Goal: Navigation & Orientation: Understand site structure

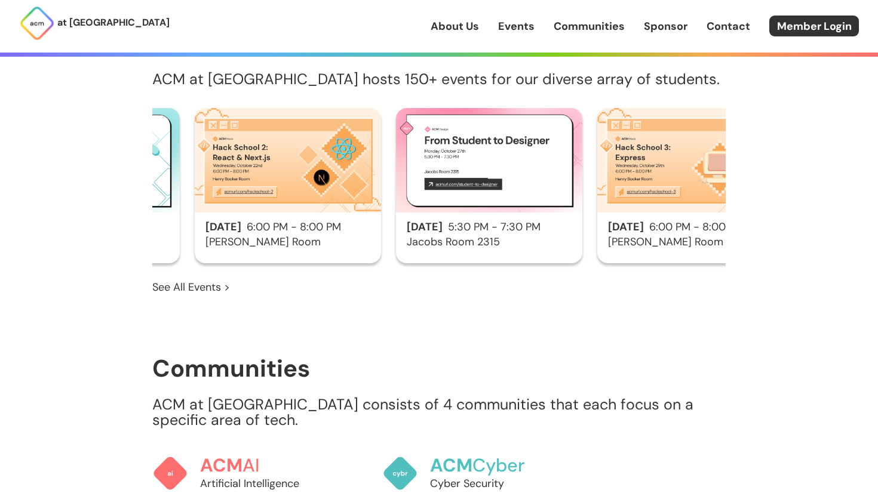
scroll to position [0, 1238]
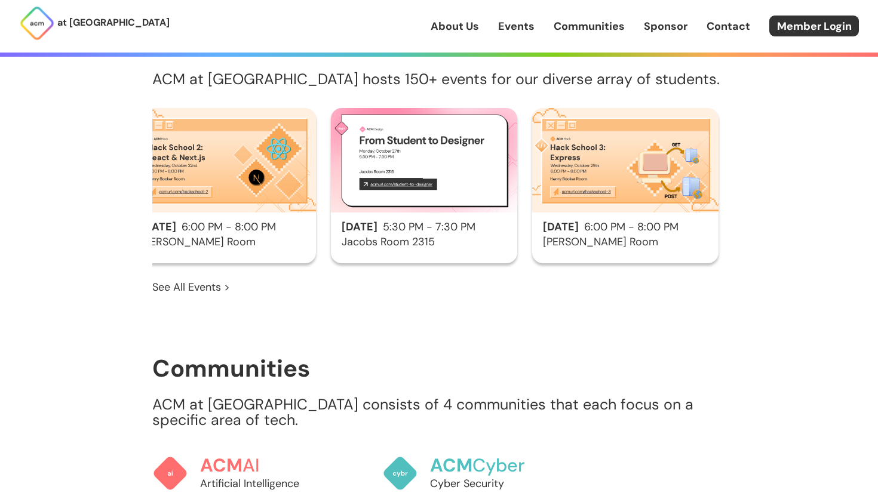
click at [221, 279] on link "See All Events >" at bounding box center [191, 287] width 78 height 16
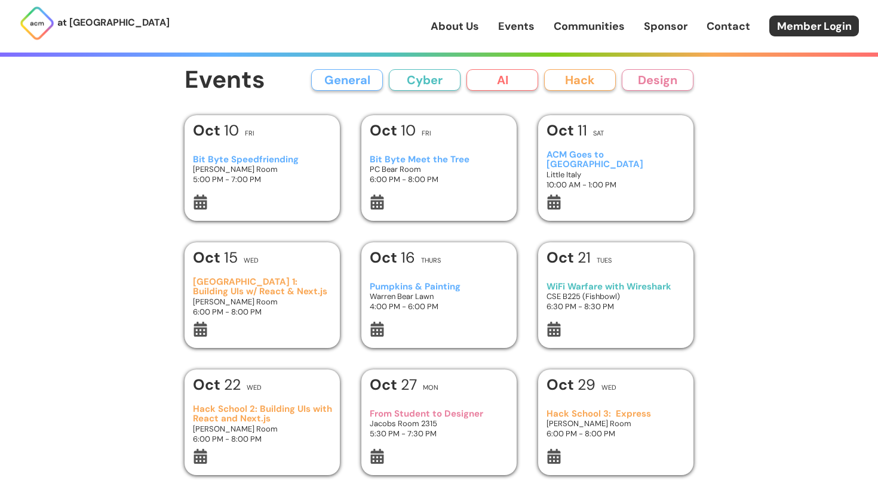
click at [385, 73] on div "General Cyber AI Hack Design" at bounding box center [502, 79] width 382 height 21
click at [378, 81] on button "General" at bounding box center [347, 79] width 72 height 21
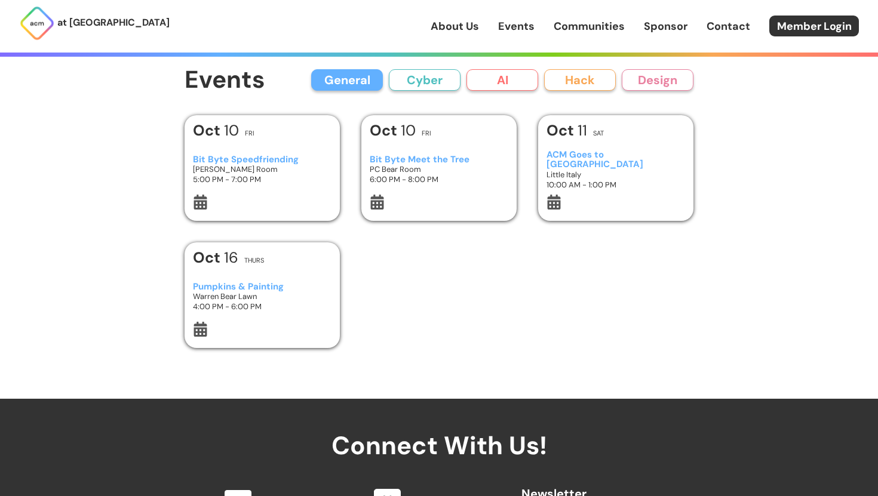
click at [443, 84] on button "Cyber" at bounding box center [425, 79] width 72 height 21
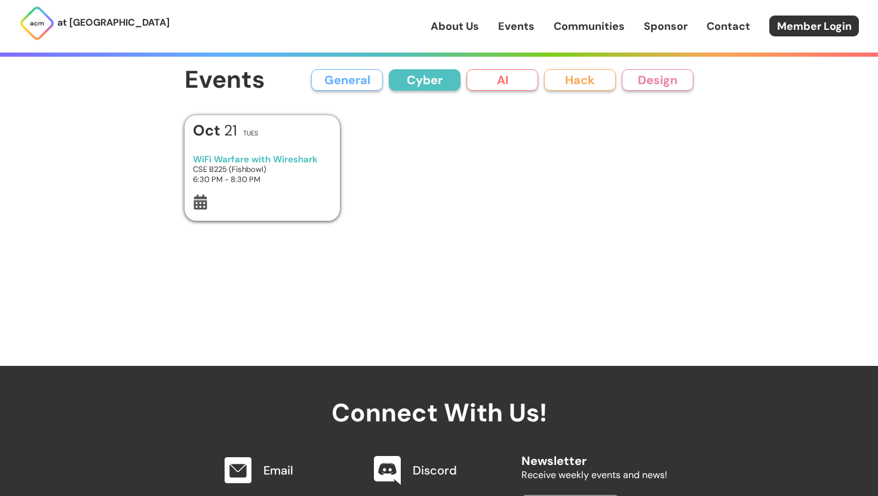
click at [500, 84] on button "AI" at bounding box center [502, 79] width 72 height 21
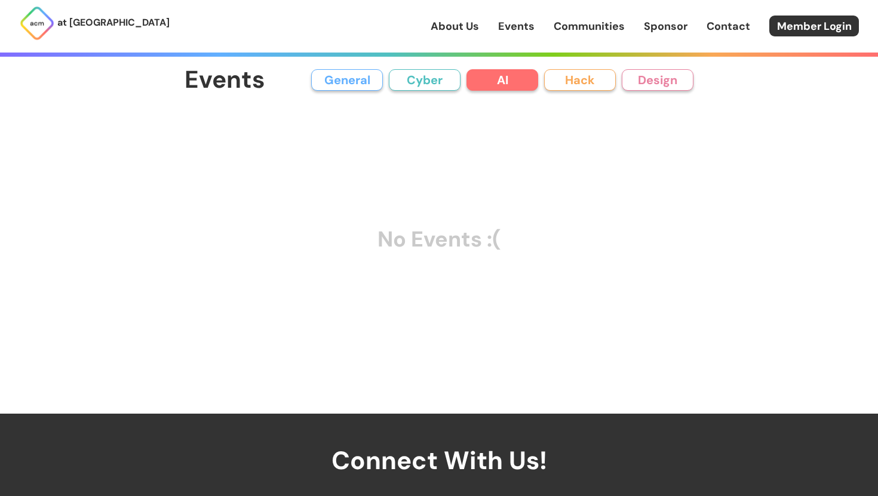
click at [466, 29] on link "About Us" at bounding box center [454, 27] width 48 height 16
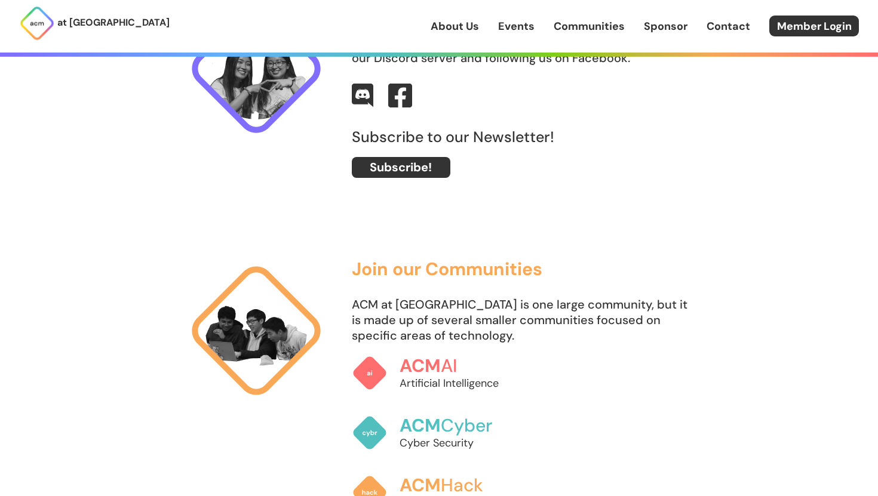
click at [515, 32] on link "Events" at bounding box center [516, 27] width 36 height 16
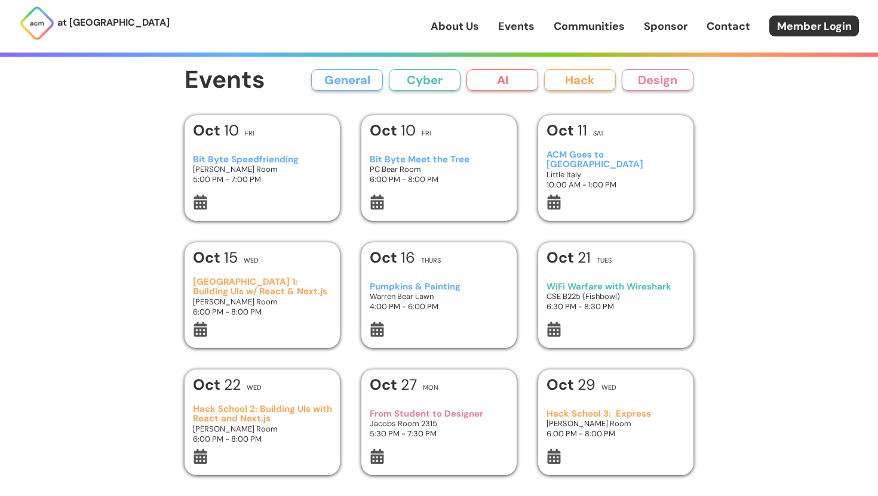
click at [586, 27] on link "Communities" at bounding box center [588, 27] width 71 height 16
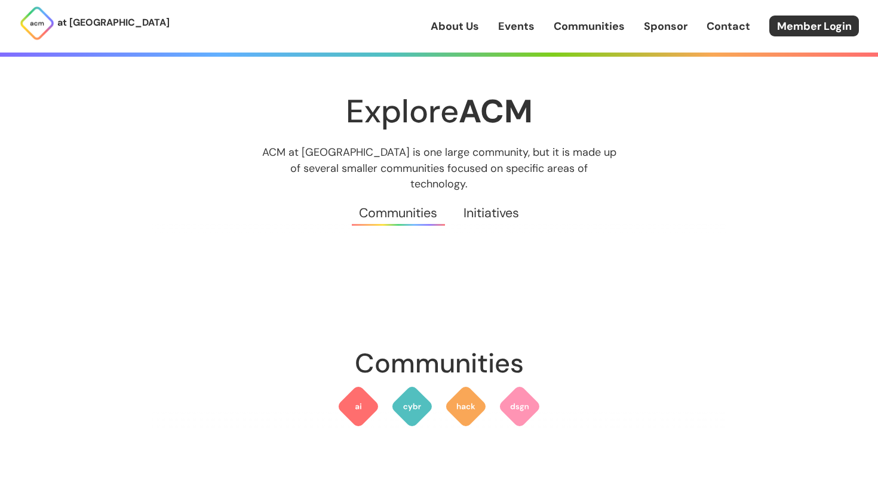
click at [653, 22] on link "Sponsor" at bounding box center [666, 27] width 44 height 16
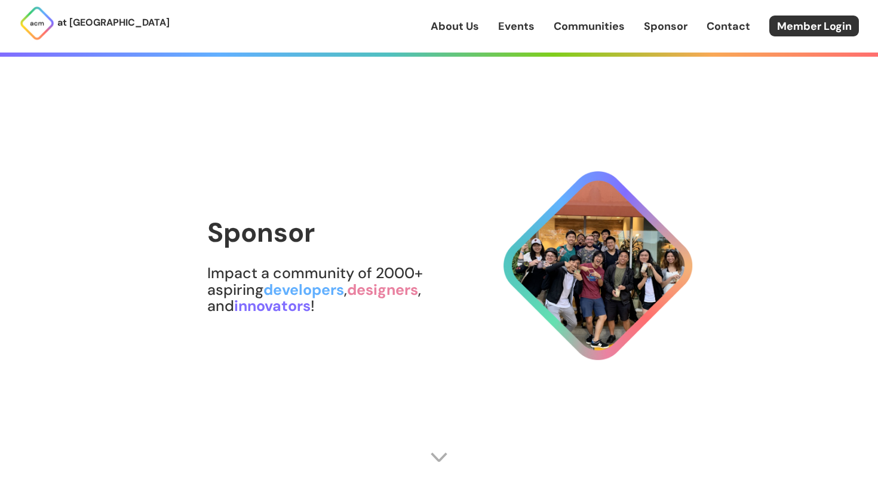
click at [712, 21] on link "Contact" at bounding box center [728, 27] width 44 height 16
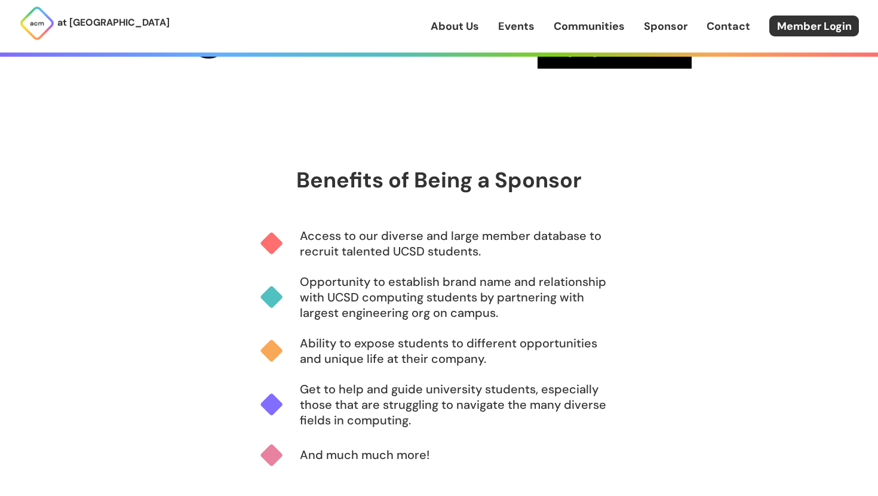
click at [667, 29] on link "Sponsor" at bounding box center [666, 27] width 44 height 16
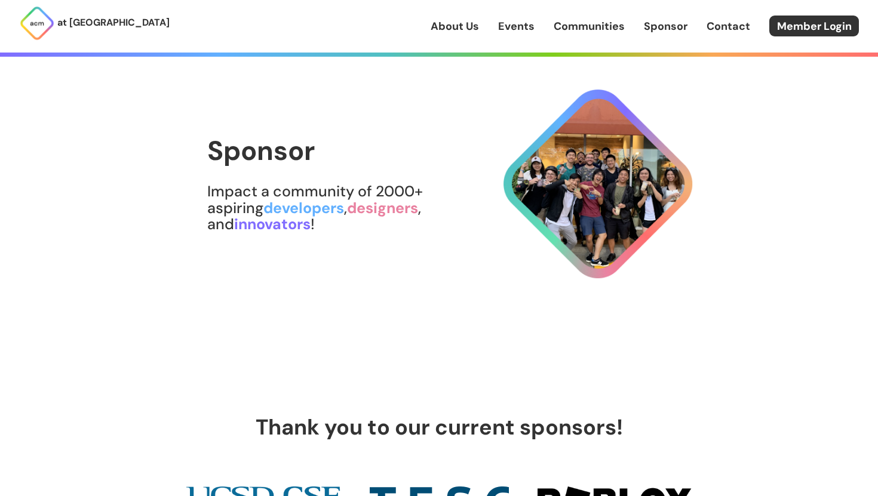
scroll to position [9, 0]
